Goal: Use online tool/utility: Utilize a website feature to perform a specific function

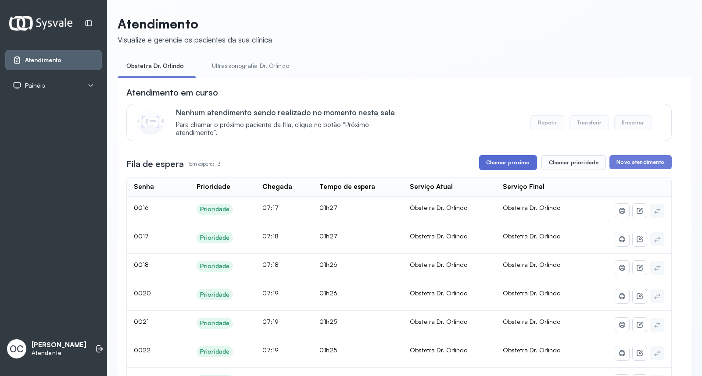
click at [498, 165] on button "Chamar próximo" at bounding box center [508, 162] width 58 height 15
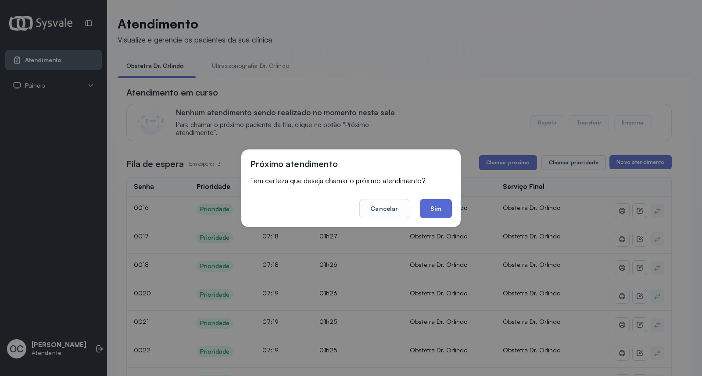
click at [434, 211] on button "Sim" at bounding box center [436, 208] width 32 height 19
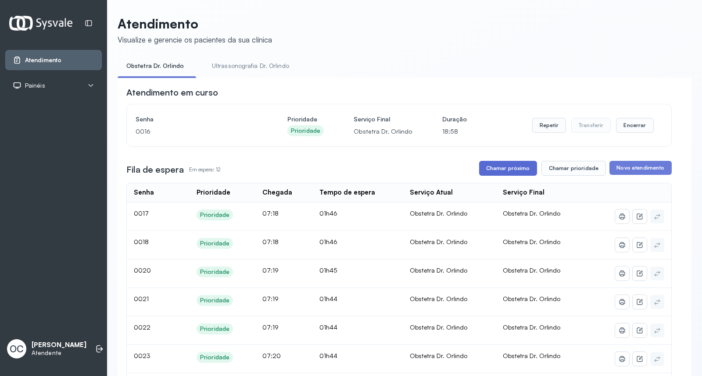
click at [401, 168] on button "Chamar próximo" at bounding box center [508, 168] width 58 height 15
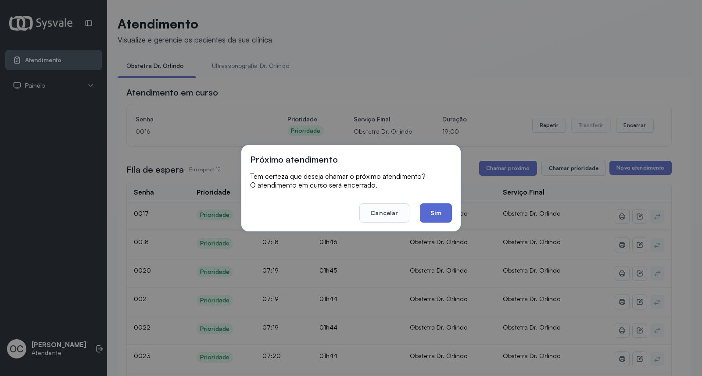
click at [401, 213] on button "Sim" at bounding box center [436, 213] width 32 height 19
